Goal: Task Accomplishment & Management: Use online tool/utility

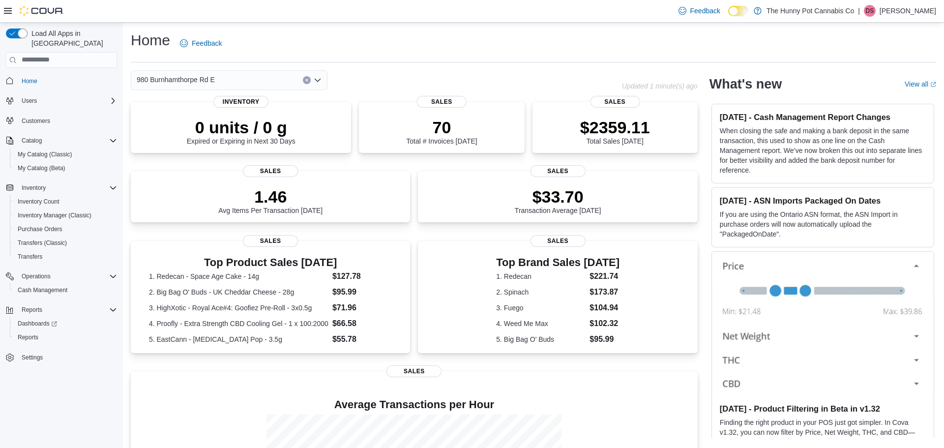
click at [307, 81] on icon "Clear input" at bounding box center [307, 80] width 4 height 4
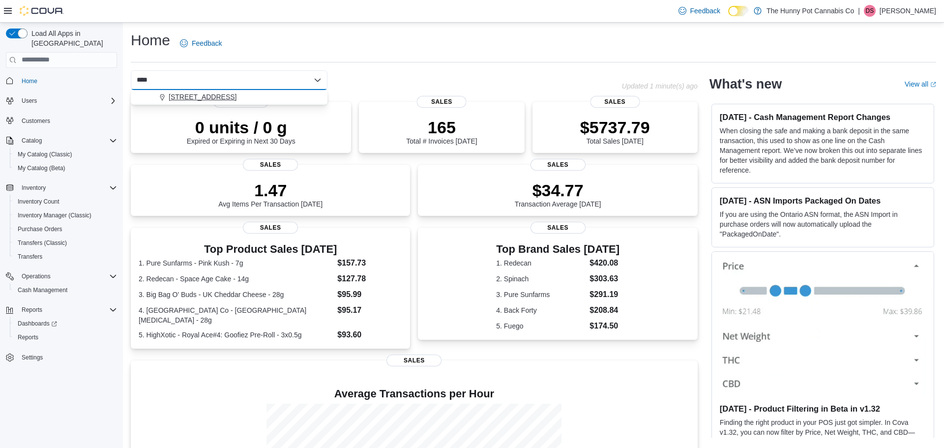
type input "****"
click at [297, 102] on button "[STREET_ADDRESS]" at bounding box center [229, 97] width 197 height 14
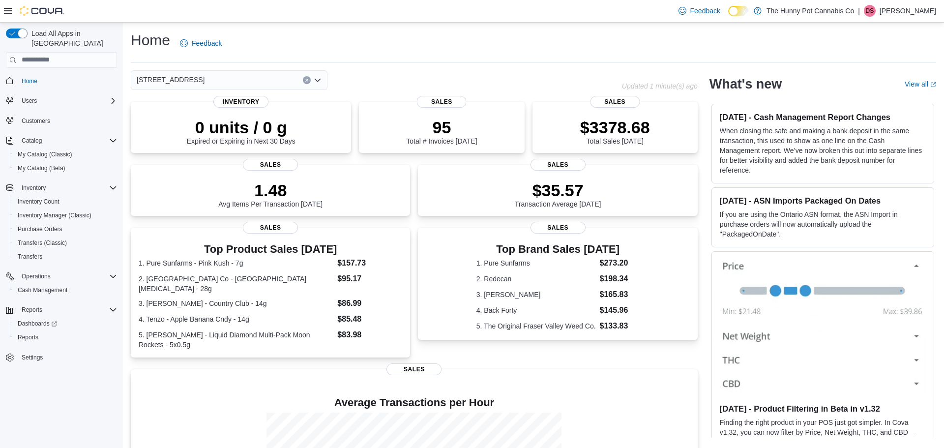
click at [307, 77] on button "Clear input" at bounding box center [307, 80] width 8 height 8
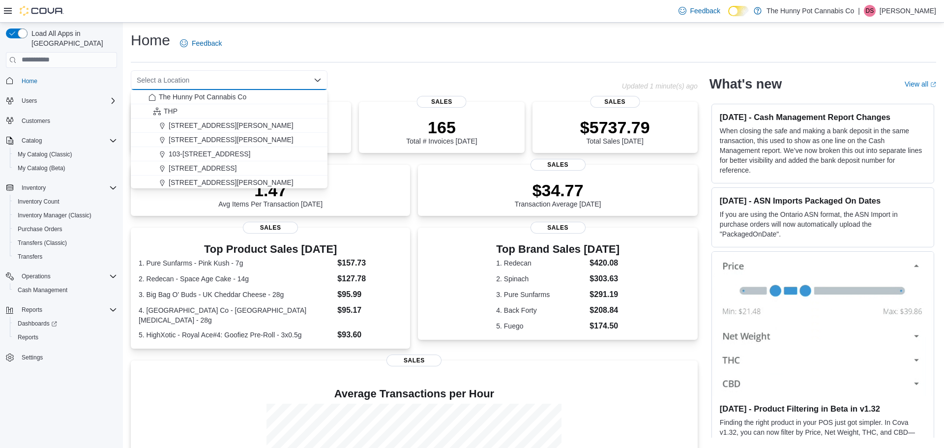
type input "*"
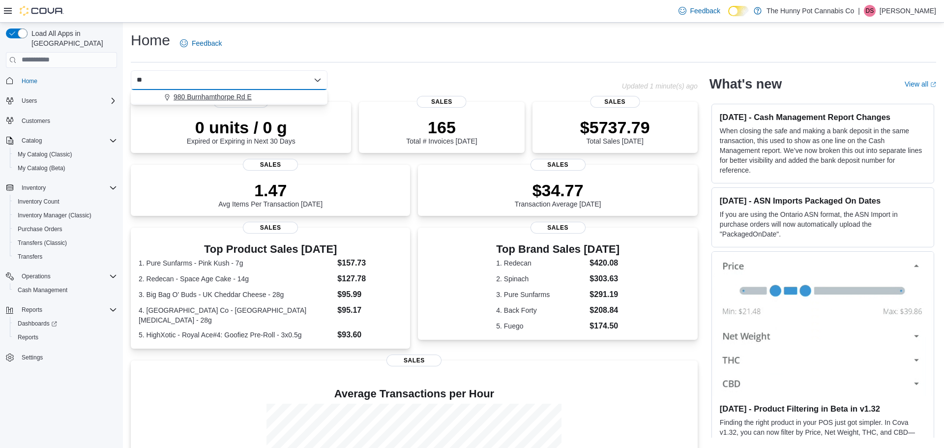
type input "**"
click at [308, 93] on div "980 Burnhamthorpe Rd E" at bounding box center [234, 97] width 173 height 10
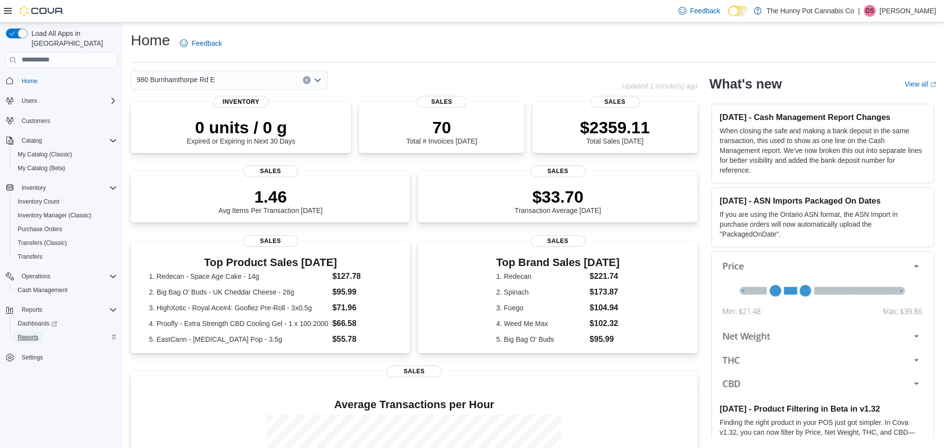
click at [37, 332] on span "Reports" at bounding box center [28, 337] width 21 height 12
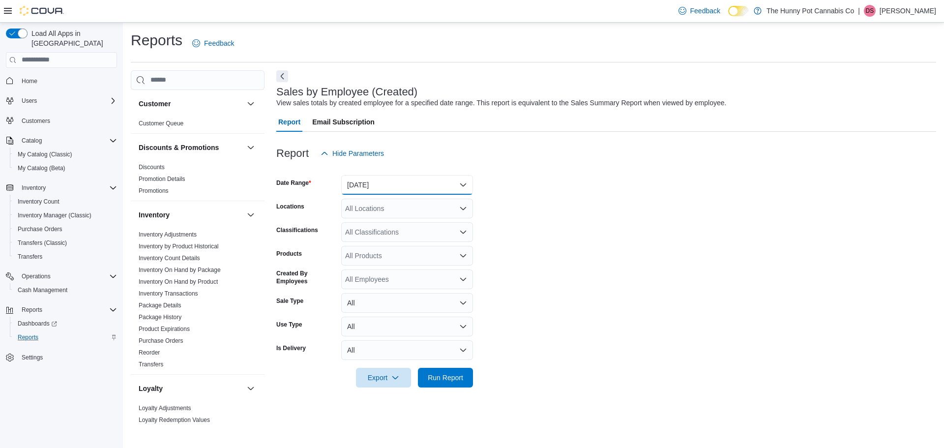
click at [393, 182] on button "[DATE]" at bounding box center [407, 185] width 132 height 20
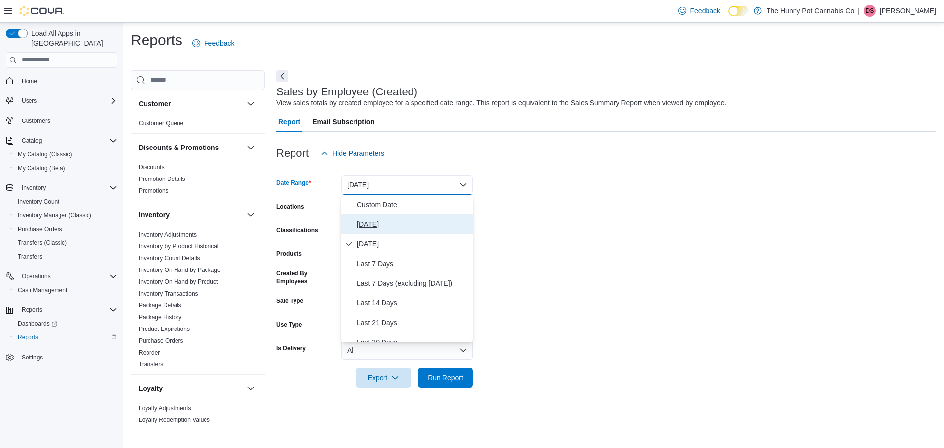
click at [396, 227] on span "[DATE]" at bounding box center [413, 224] width 112 height 12
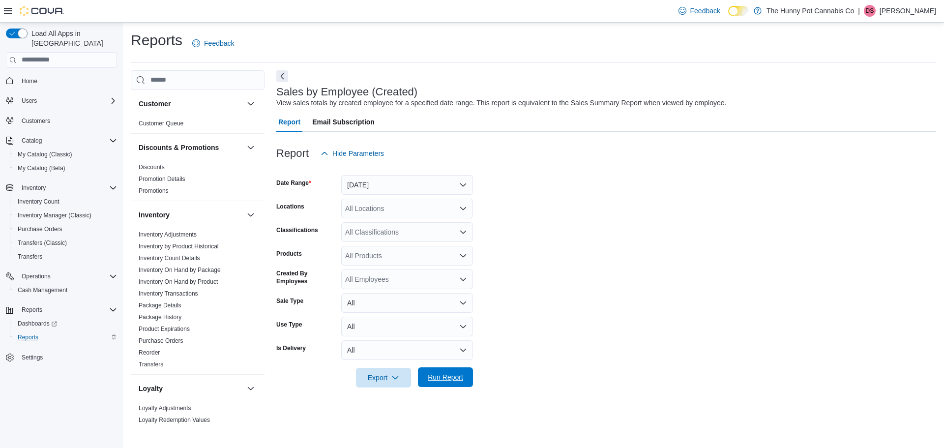
click at [449, 380] on span "Run Report" at bounding box center [445, 377] width 35 height 10
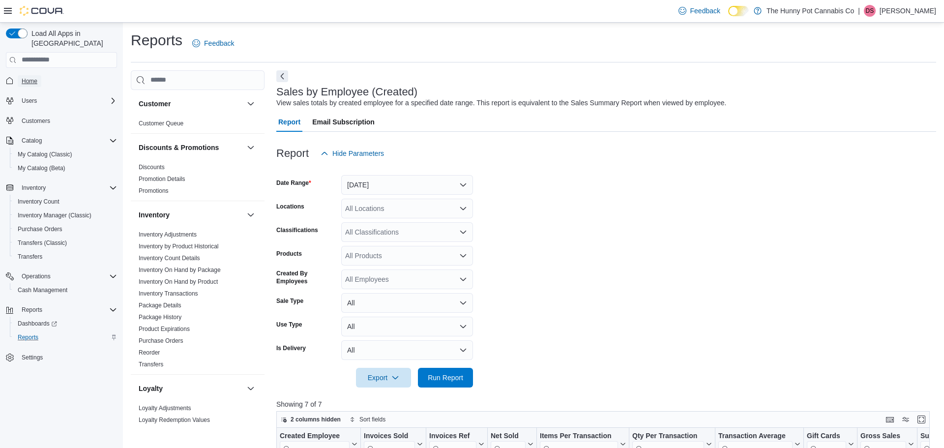
click at [37, 77] on span "Home" at bounding box center [30, 81] width 16 height 8
